Goal: Task Accomplishment & Management: Use online tool/utility

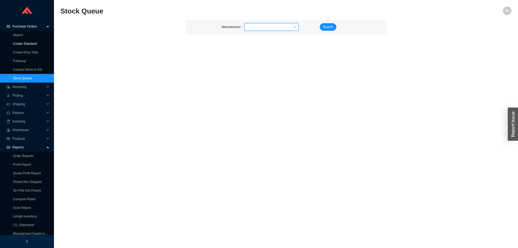
click at [30, 42] on link "Create Standard" at bounding box center [25, 44] width 24 height 4
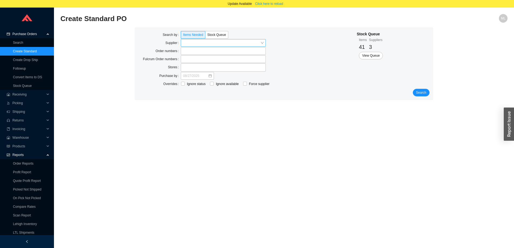
click at [198, 44] on input "search" at bounding box center [222, 42] width 78 height 7
type input "brizo"
click at [28, 58] on link "Create Drop Ship" at bounding box center [25, 60] width 25 height 4
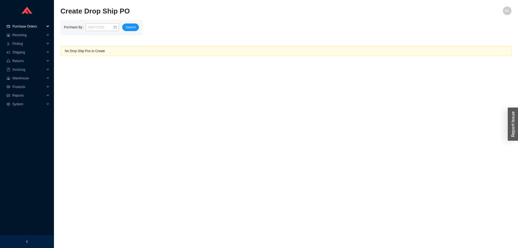
click at [25, 26] on span "Purchase Orders" at bounding box center [28, 26] width 32 height 9
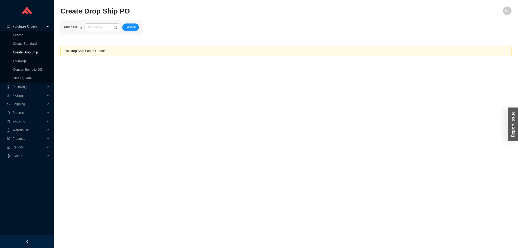
click at [24, 52] on link "Create Drop Ship" at bounding box center [25, 52] width 25 height 4
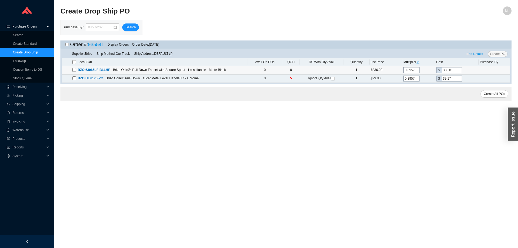
click at [75, 69] on input "checkbox" at bounding box center [74, 70] width 4 height 4
checkbox input "true"
click at [474, 53] on span "Edit Details" at bounding box center [475, 53] width 16 height 5
select select "6"
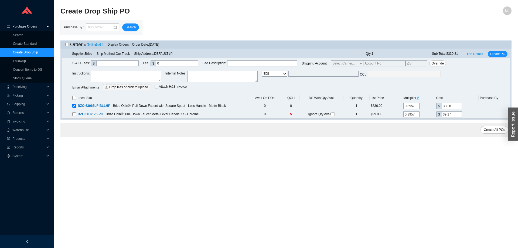
click at [386, 146] on main "Create Drop Ship PO ML Purchase By Search Order #: 935541 Display Orders Order …" at bounding box center [286, 127] width 452 height 242
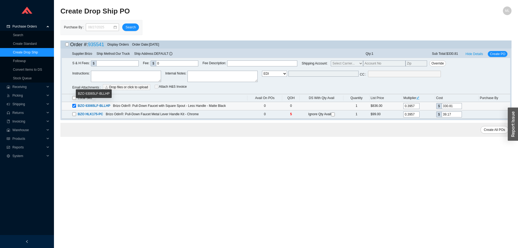
click at [73, 106] on input "checkbox" at bounding box center [74, 106] width 4 height 4
checkbox input "false"
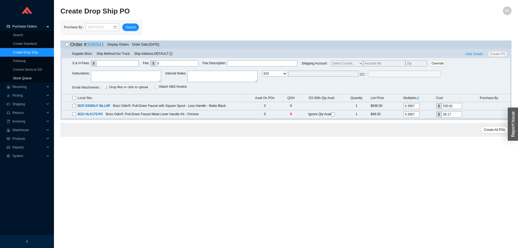
click at [28, 77] on link "Stock Queue" at bounding box center [22, 78] width 19 height 4
